Goal: Transaction & Acquisition: Obtain resource

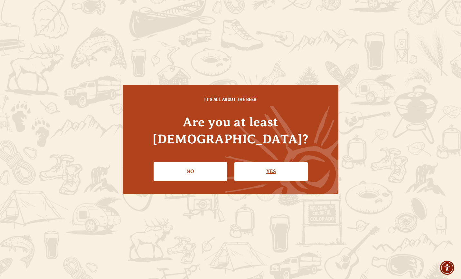
click at [266, 166] on link "Yes" at bounding box center [271, 171] width 73 height 19
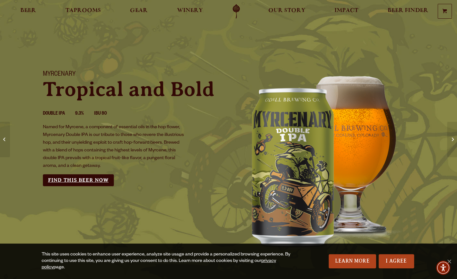
click at [66, 175] on link "Find this Beer Now" at bounding box center [78, 180] width 71 height 12
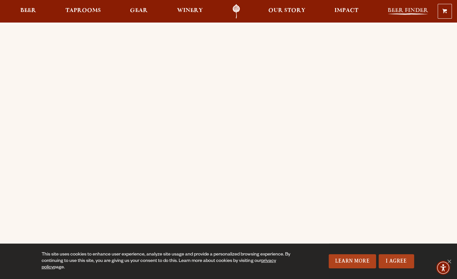
click at [403, 9] on span "Beer Finder" at bounding box center [407, 10] width 41 height 5
click at [30, 9] on span "Beer" at bounding box center [28, 10] width 16 height 5
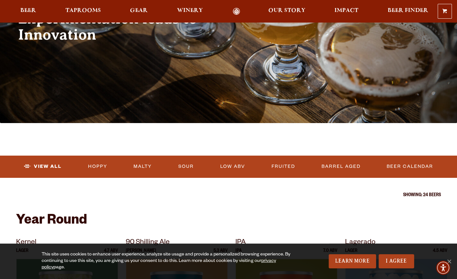
scroll to position [86, 0]
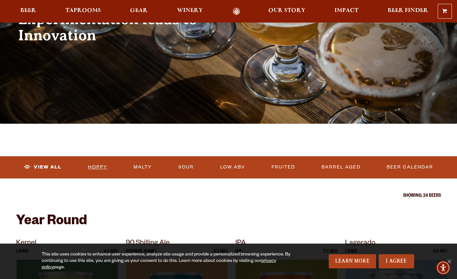
click at [103, 167] on link "Hoppy" at bounding box center [97, 167] width 24 height 15
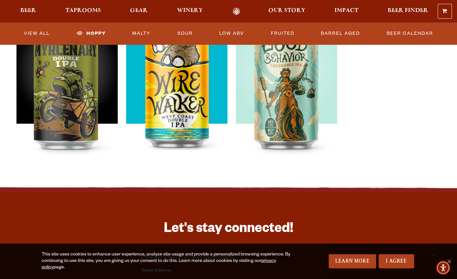
scroll to position [472, 0]
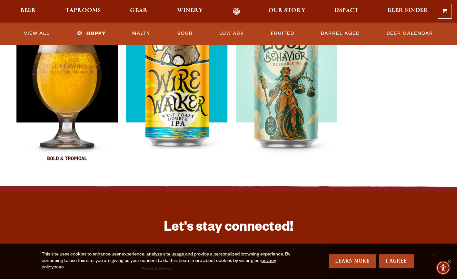
click at [59, 97] on img at bounding box center [66, 92] width 101 height 161
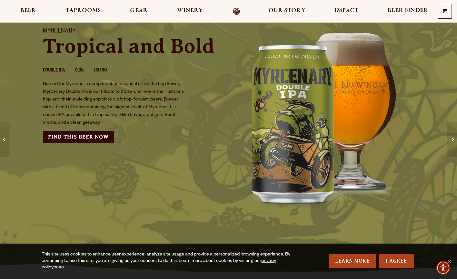
scroll to position [43, 0]
click at [100, 137] on link "Find this Beer Now" at bounding box center [78, 137] width 71 height 12
